Goal: Check status

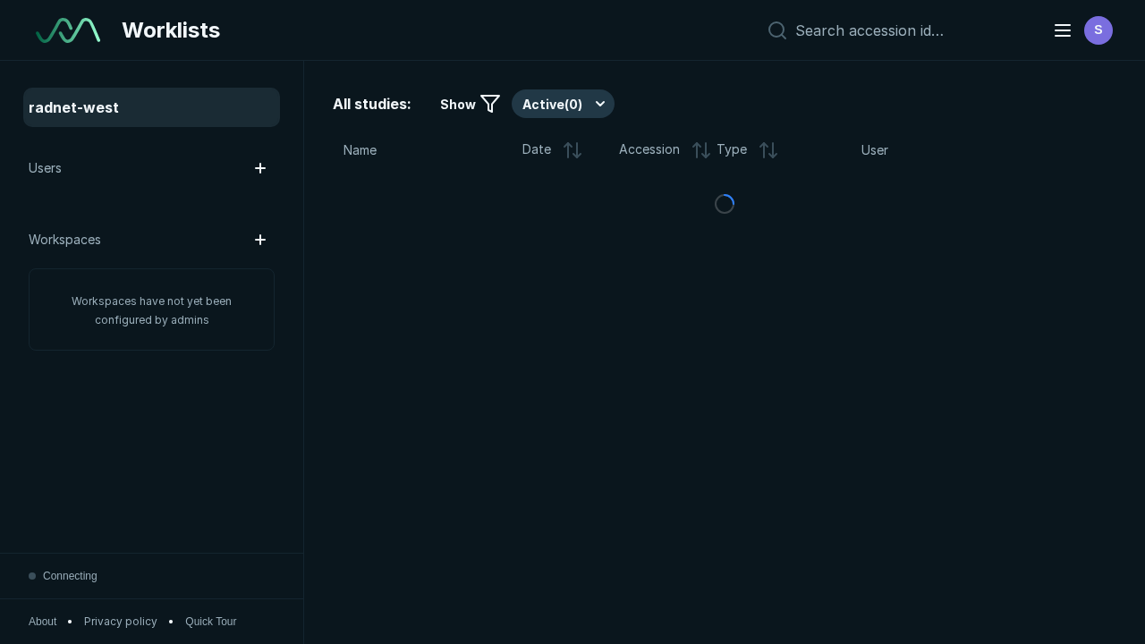
scroll to position [4599, 5797]
